Goal: Task Accomplishment & Management: Manage account settings

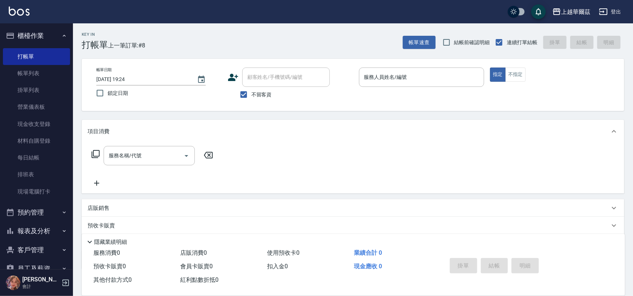
click at [397, 73] on div "服務人員姓名/編號 服務人員姓名/編號" at bounding box center [422, 77] width 126 height 19
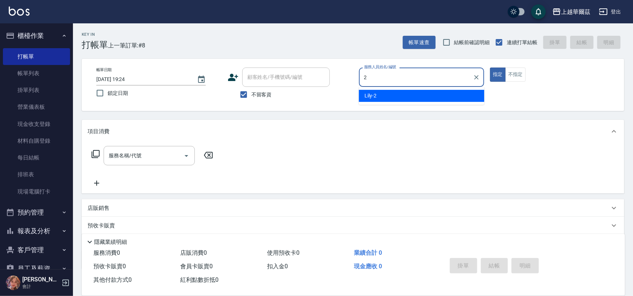
type input "2"
type button "true"
type input "Lily-2"
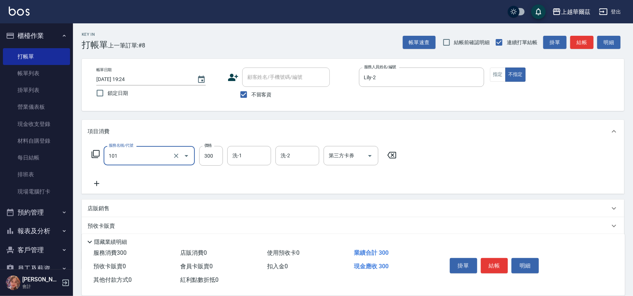
type input "洗髮300(101)"
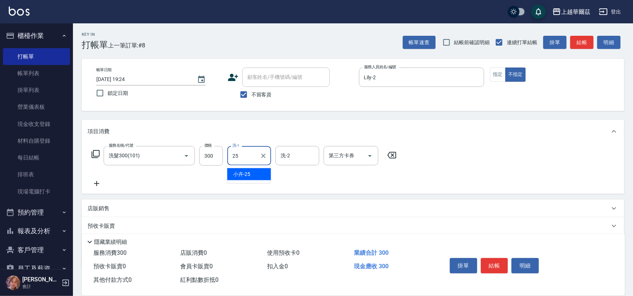
type input "小卉-25"
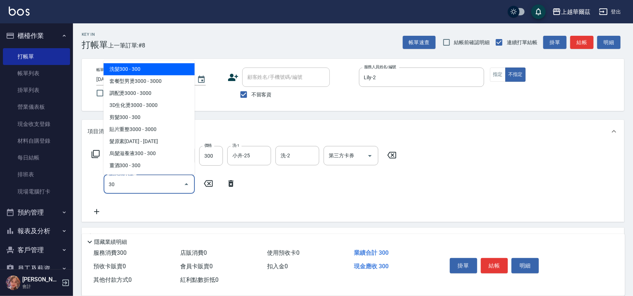
type input "306"
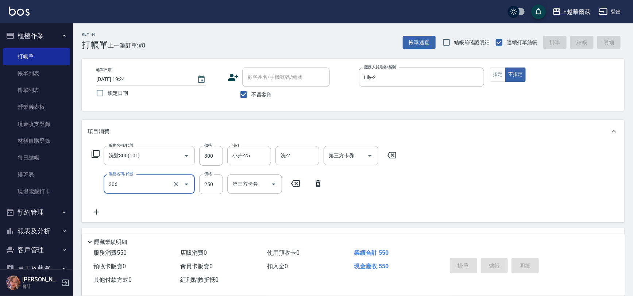
type input "[DATE] 20:03"
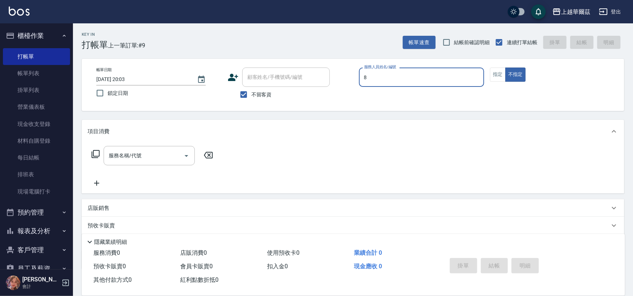
type input "8"
type button "false"
type input "[PERSON_NAME]-8"
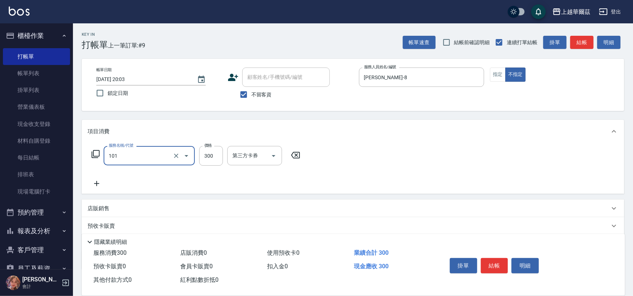
type input "洗髮300(101)"
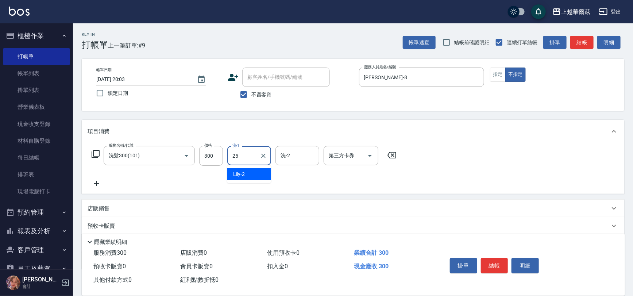
type input "小卉-25"
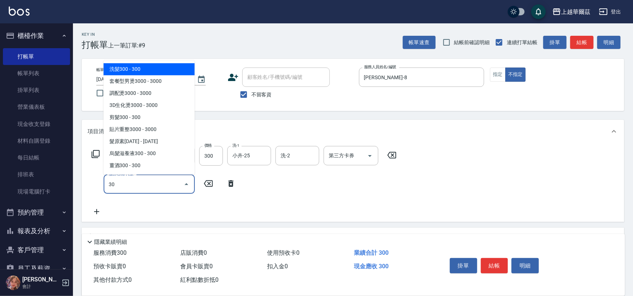
type input "305"
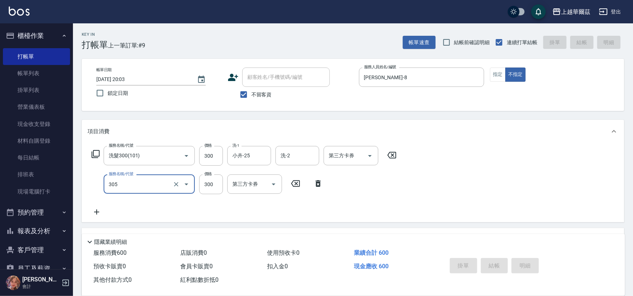
type input "[DATE] 20:04"
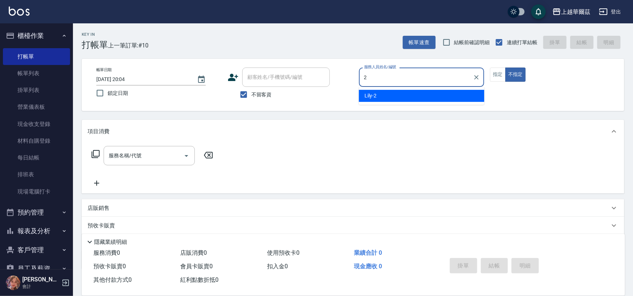
type input "Lily-2"
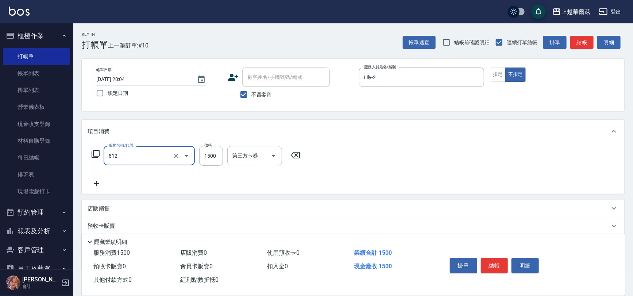
type input "保濕霜單次1500(812)"
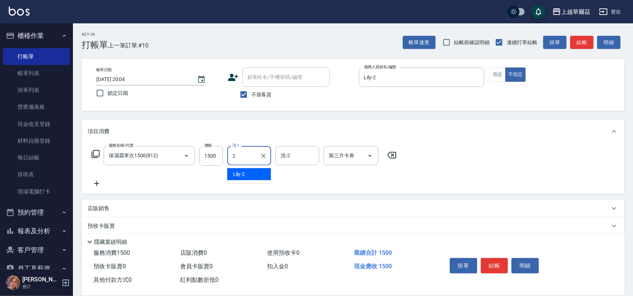
type input "Lily-2"
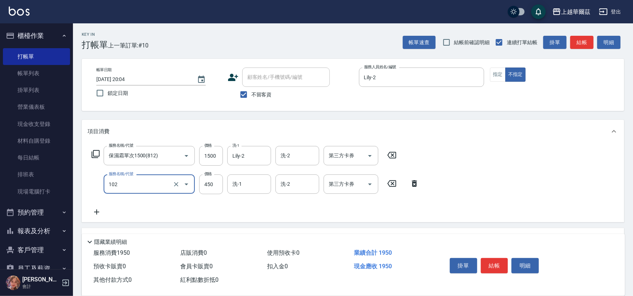
type input "接髮洗450(102)"
type input "200"
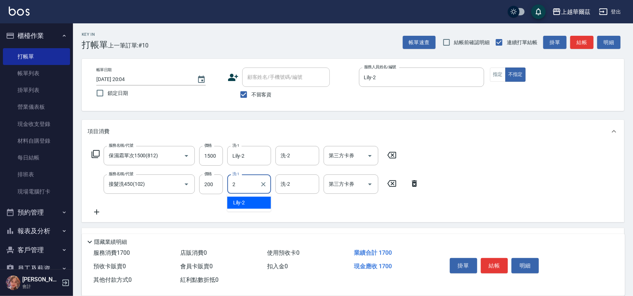
type input "Lily-2"
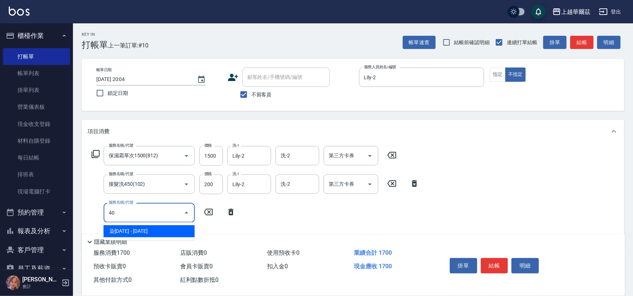
type input "4"
type input "504"
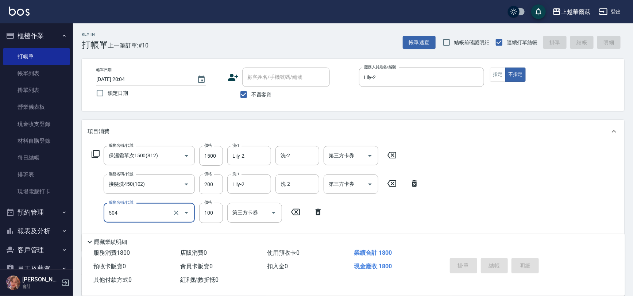
type input "[DATE] 20:05"
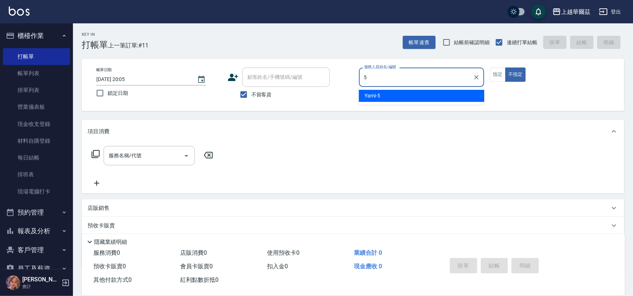
type input "Yami-5"
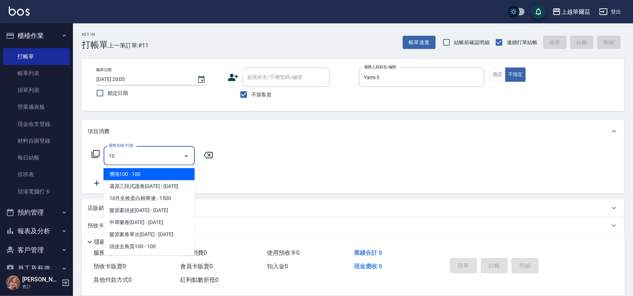
type input "1"
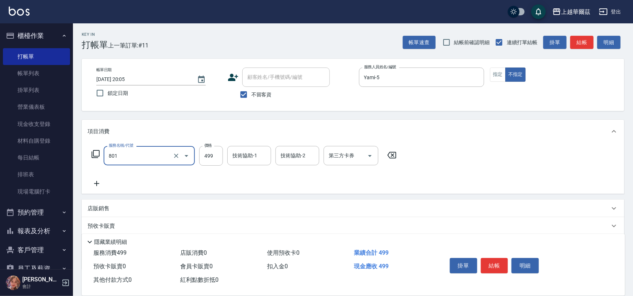
type input "舒壓洗499(801)"
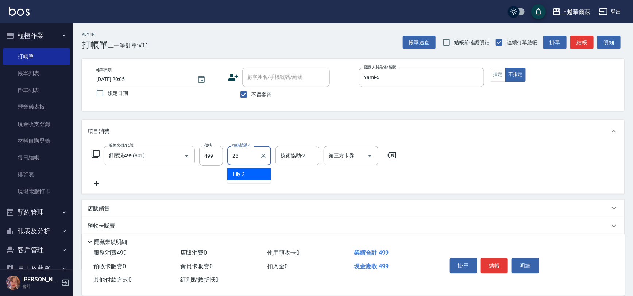
type input "小卉-25"
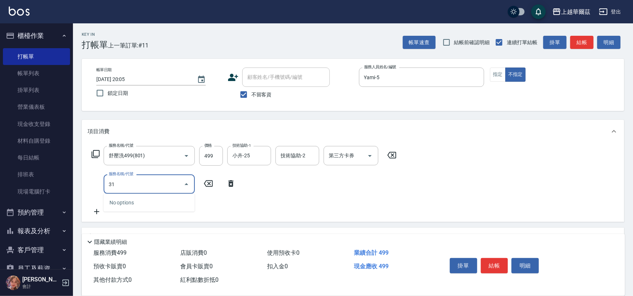
type input "310"
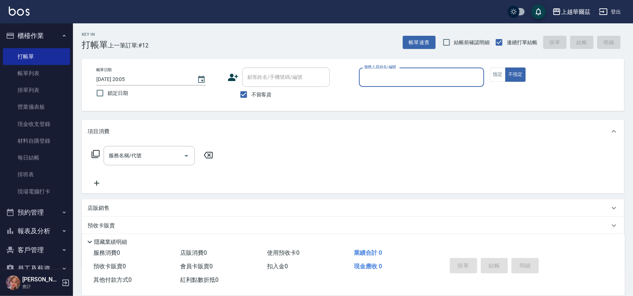
click at [38, 34] on button "櫃檯作業" at bounding box center [36, 35] width 67 height 19
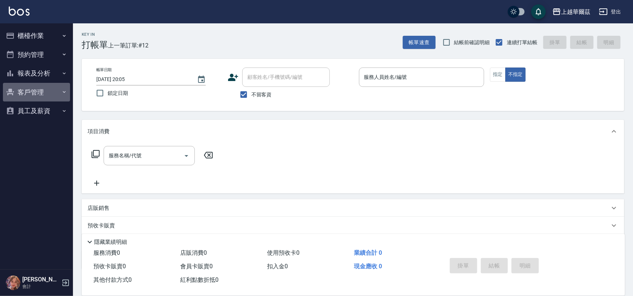
click at [41, 96] on button "客戶管理" at bounding box center [36, 92] width 67 height 19
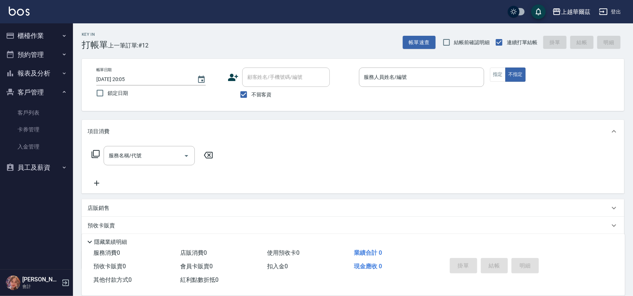
click at [41, 95] on button "客戶管理" at bounding box center [36, 92] width 67 height 19
click at [38, 75] on button "報表及分析" at bounding box center [36, 73] width 67 height 19
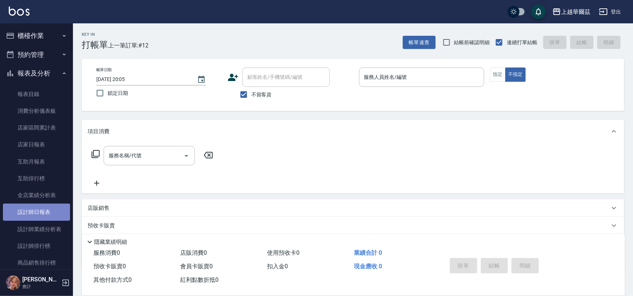
click at [42, 211] on link "設計師日報表" at bounding box center [36, 212] width 67 height 17
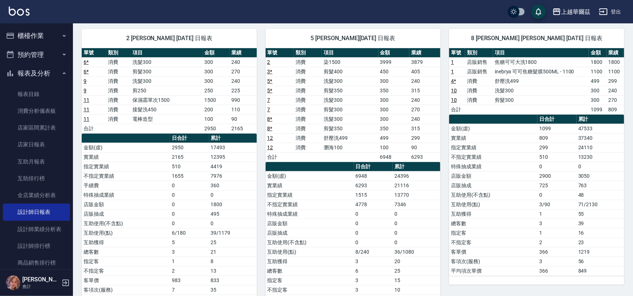
scroll to position [42, 0]
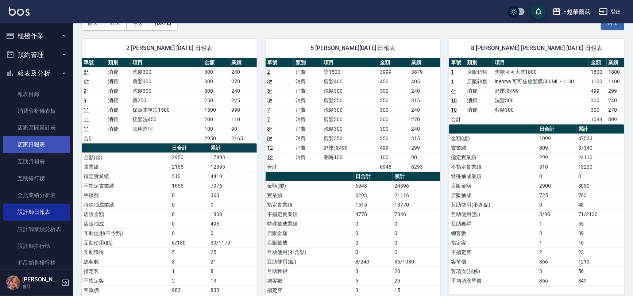
click at [45, 138] on link "店家日報表" at bounding box center [36, 144] width 67 height 17
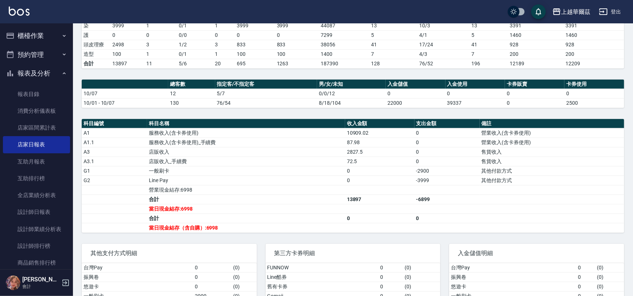
scroll to position [157, 0]
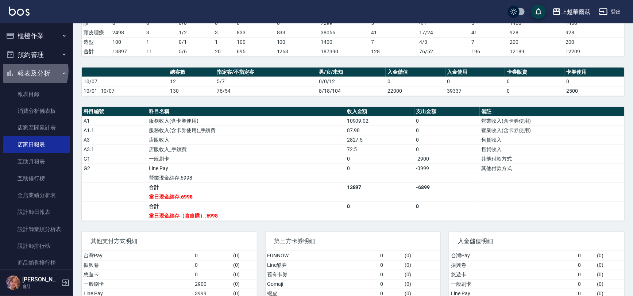
click at [29, 71] on button "報表及分析" at bounding box center [36, 73] width 67 height 19
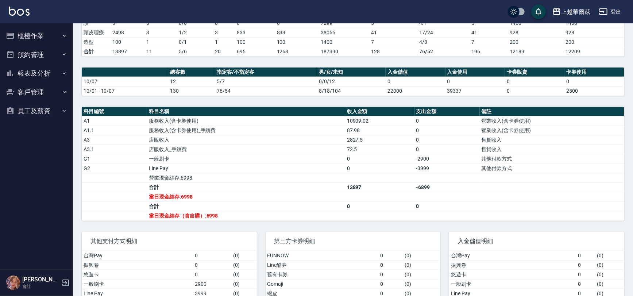
click at [39, 35] on button "櫃檯作業" at bounding box center [36, 35] width 67 height 19
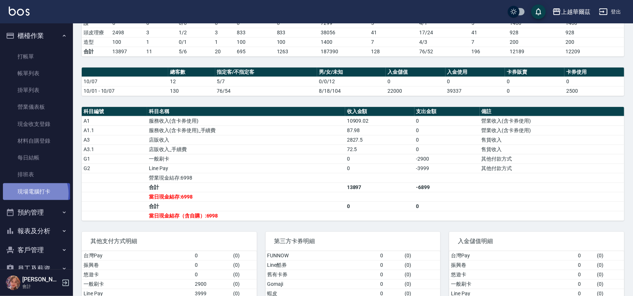
click at [33, 193] on link "現場電腦打卡" at bounding box center [36, 191] width 67 height 17
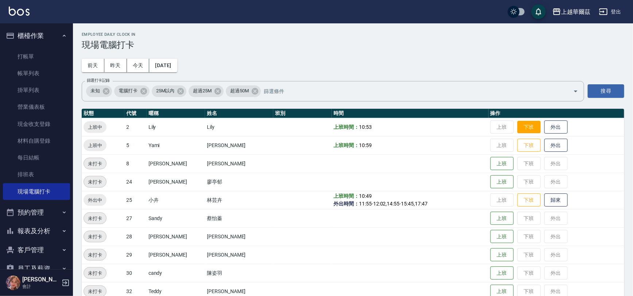
click at [518, 131] on button "下班" at bounding box center [529, 127] width 23 height 13
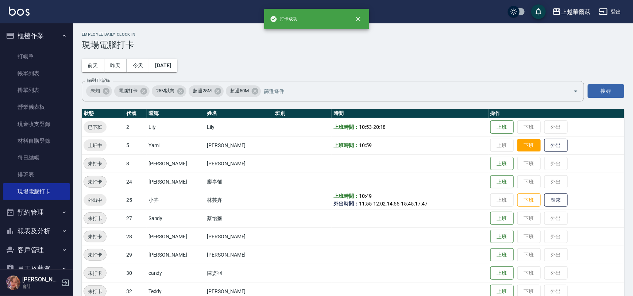
click at [518, 150] on button "下班" at bounding box center [529, 145] width 23 height 13
click at [518, 198] on button "下班" at bounding box center [529, 200] width 23 height 13
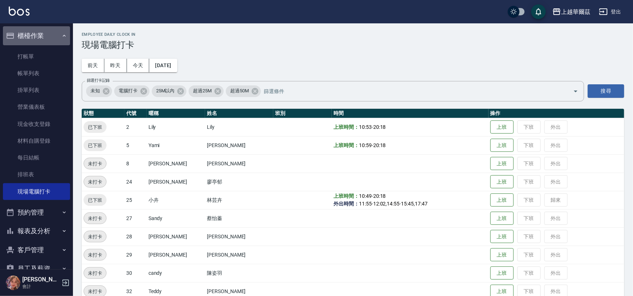
click at [38, 38] on button "櫃檯作業" at bounding box center [36, 35] width 67 height 19
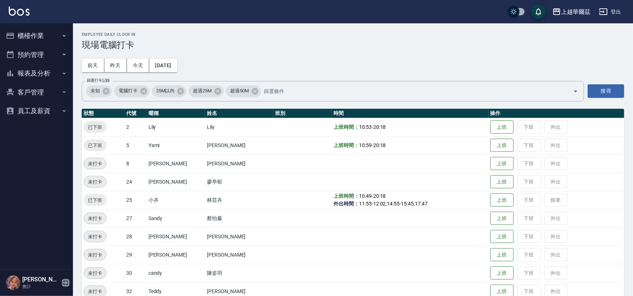
click at [65, 284] on icon "button" at bounding box center [65, 282] width 9 height 9
